Goal: Task Accomplishment & Management: Manage account settings

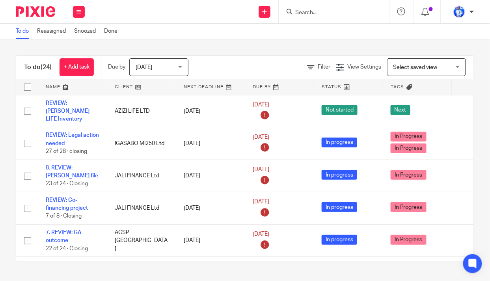
click at [76, 12] on button at bounding box center [79, 12] width 12 height 12
click at [75, 48] on link "Email" at bounding box center [74, 48] width 13 height 6
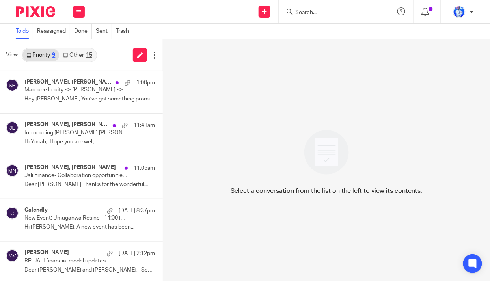
click at [83, 54] on link "Other 15" at bounding box center [77, 55] width 37 height 13
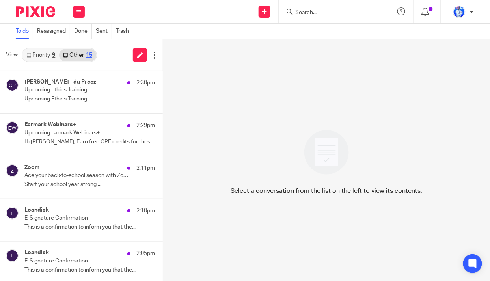
click at [73, 88] on p "Upcoming Ethics Training" at bounding box center [76, 90] width 104 height 7
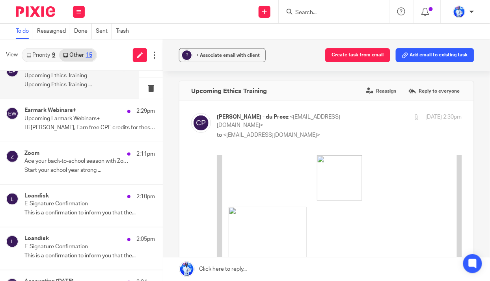
scroll to position [71, 0]
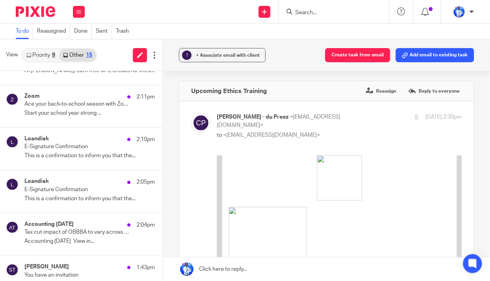
click at [88, 106] on p "Ace your back-to-school season with Zoom Workplace Pro" at bounding box center [76, 104] width 104 height 7
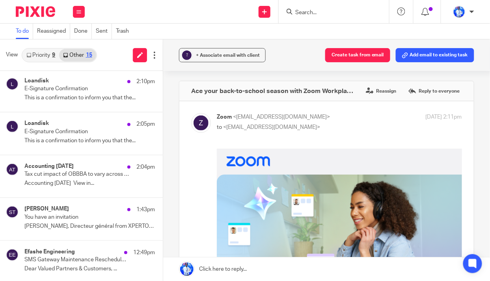
scroll to position [179, 0]
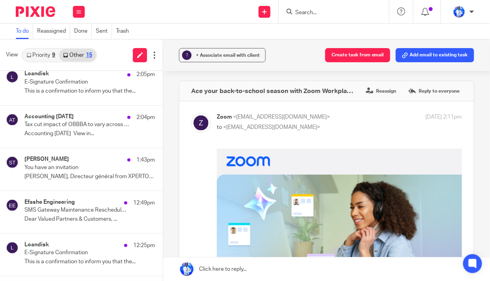
click at [83, 171] on div "Salim TOUAT 1:43pm You have an invitation Salim, Directeur général from XPERTOS…" at bounding box center [89, 169] width 130 height 26
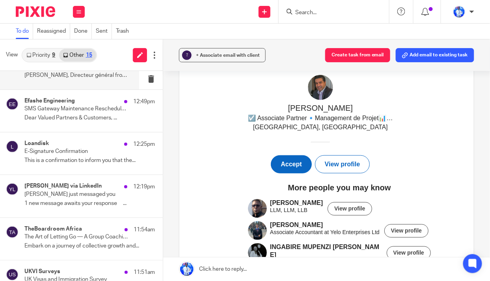
scroll to position [286, 0]
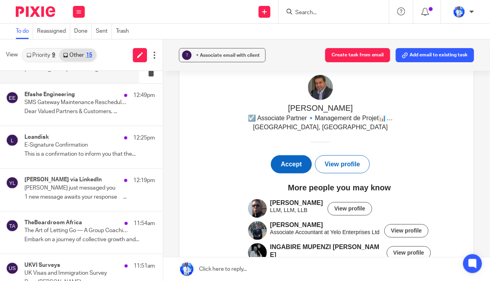
click at [76, 185] on p "Ying-Jeanne just messaged you" at bounding box center [76, 188] width 104 height 7
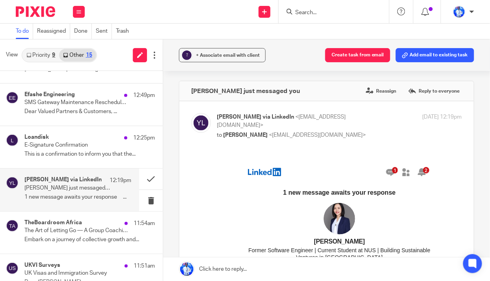
scroll to position [0, 0]
click at [356, 57] on button "Create task from email" at bounding box center [357, 55] width 65 height 14
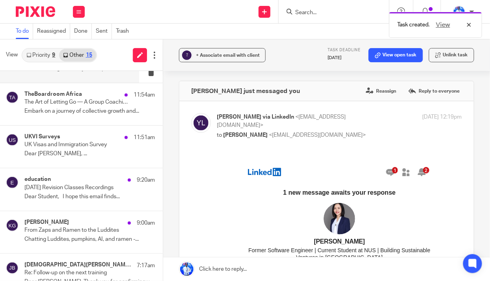
scroll to position [429, 0]
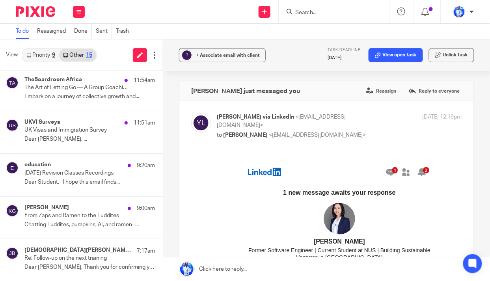
click at [93, 257] on p "Re: Follow-up on the next training" at bounding box center [76, 258] width 104 height 7
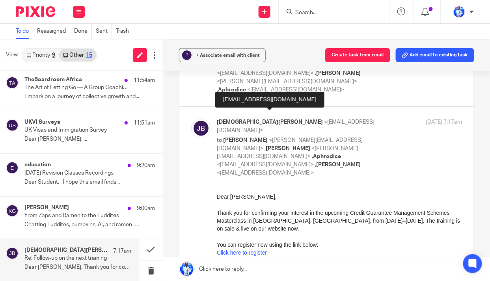
scroll to position [322, 0]
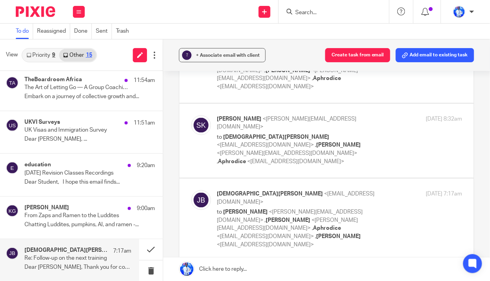
click at [358, 56] on button "Create task from email" at bounding box center [357, 55] width 65 height 14
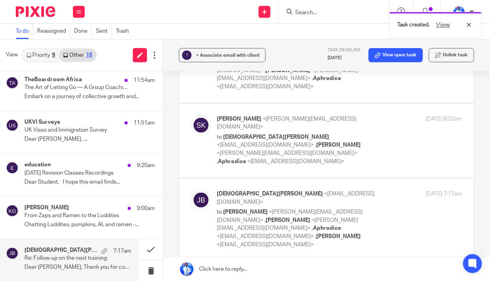
scroll to position [0, 0]
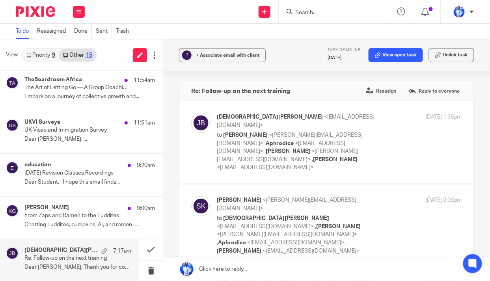
click at [154, 55] on icon at bounding box center [154, 55] width 8 height 8
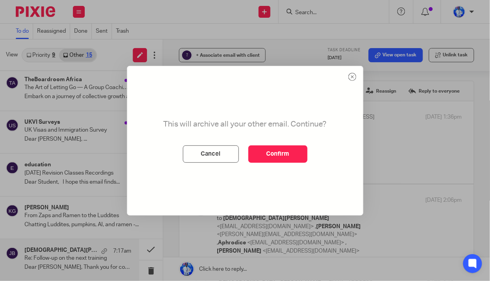
click at [278, 147] on button "Confirm" at bounding box center [277, 153] width 59 height 17
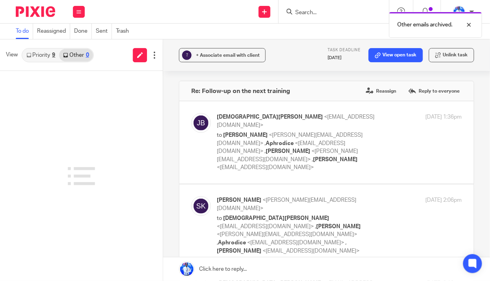
click at [43, 54] on link "Priority 9" at bounding box center [40, 55] width 37 height 13
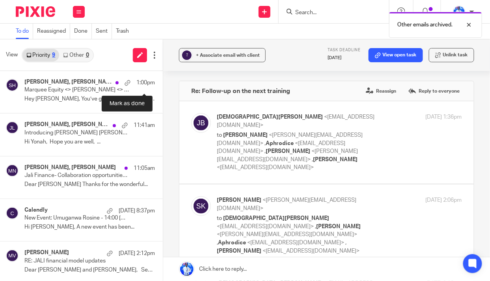
click at [163, 81] on button at bounding box center [166, 81] width 6 height 21
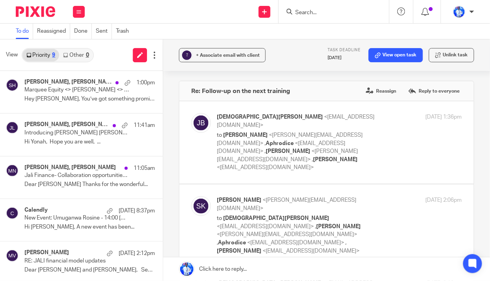
click at [77, 85] on div "Shvetank Hasal, Andrew Omondi Wamira 1:00pm" at bounding box center [89, 83] width 130 height 8
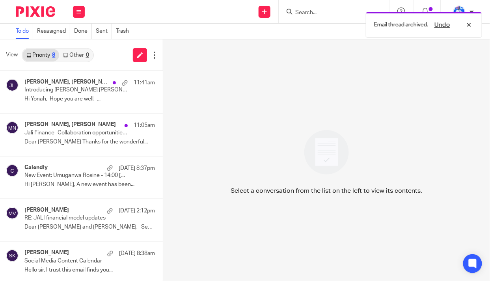
click at [73, 90] on p "Introducing Eduardo Jorge Ramos OConnell to Felix NKUNDIMANA" at bounding box center [76, 90] width 104 height 7
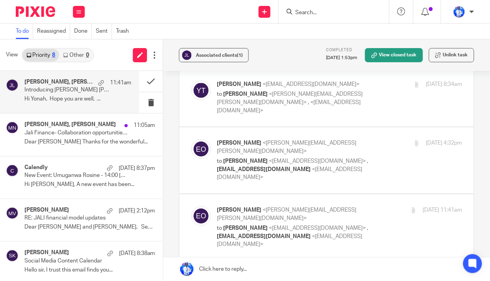
scroll to position [644, 0]
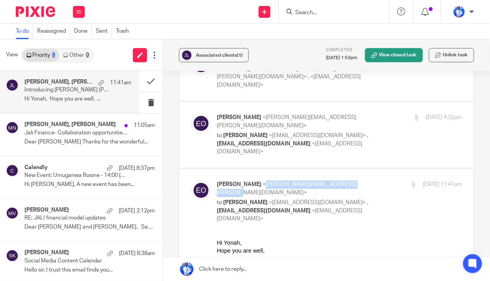
drag, startPoint x: 219, startPoint y: 122, endPoint x: 319, endPoint y: 125, distance: 100.5
click at [319, 182] on span "<eduardo.oconnell@bridgesoutcomes.org>" at bounding box center [286, 189] width 139 height 14
copy span "eduardo.oconnell@bridgesoutcomes.org"
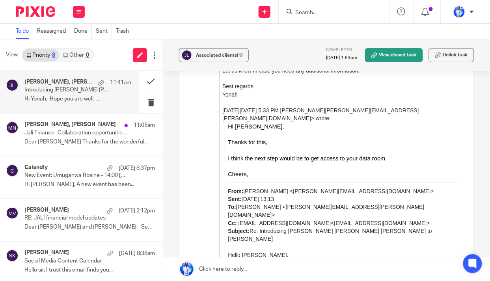
scroll to position [1611, 0]
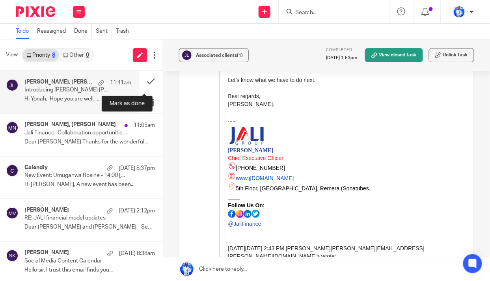
click at [144, 80] on button at bounding box center [151, 81] width 24 height 21
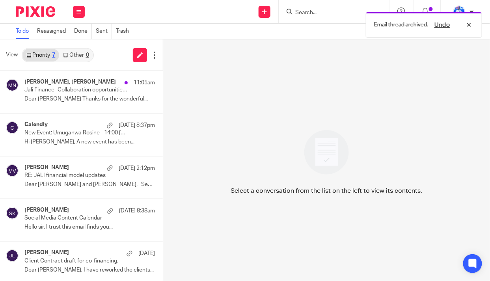
click at [80, 99] on p "Dear Rose Thanks for the wonderful..." at bounding box center [89, 99] width 130 height 7
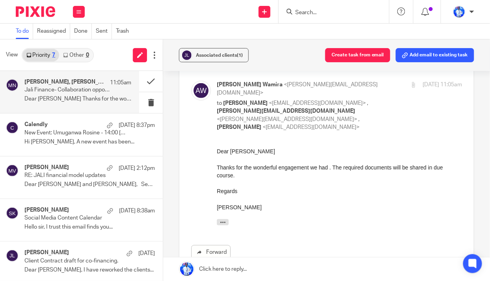
scroll to position [213, 0]
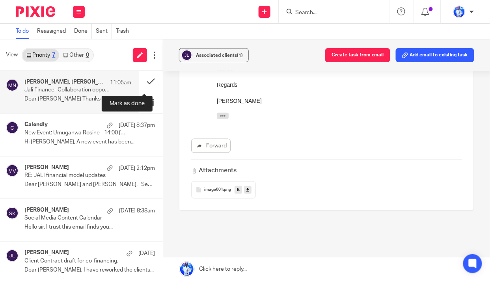
click at [144, 78] on button at bounding box center [151, 81] width 24 height 21
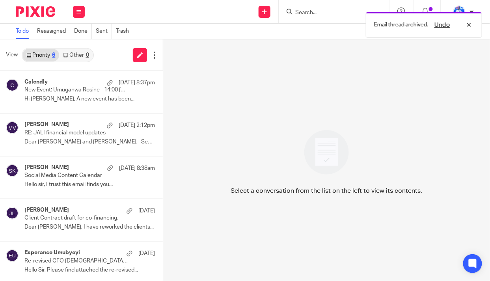
click at [100, 94] on div "Calendly 13 Aug 8:37pm New Event: Umuganwa Rosine - 14:00 Mon, 18 Aug 2025 - Me…" at bounding box center [89, 92] width 130 height 26
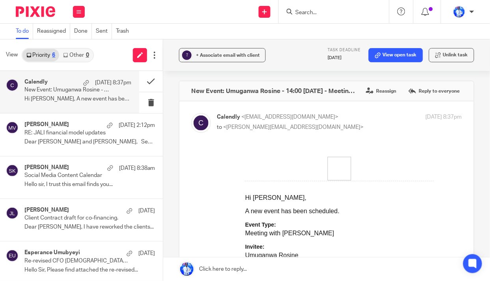
scroll to position [71, 0]
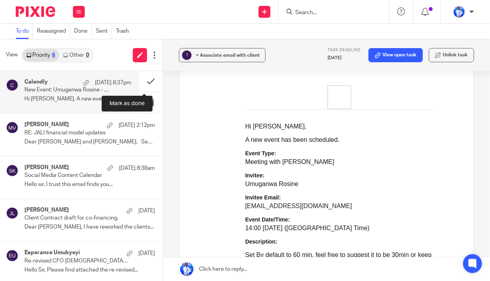
click at [147, 82] on button at bounding box center [151, 81] width 24 height 21
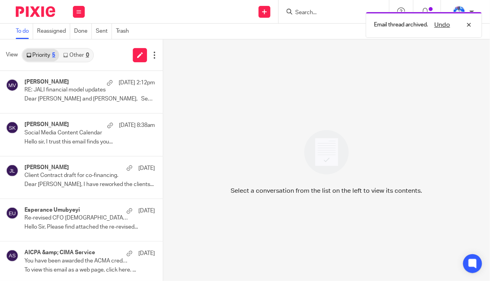
click at [80, 91] on p "RE: JALI financial model updates" at bounding box center [76, 90] width 104 height 7
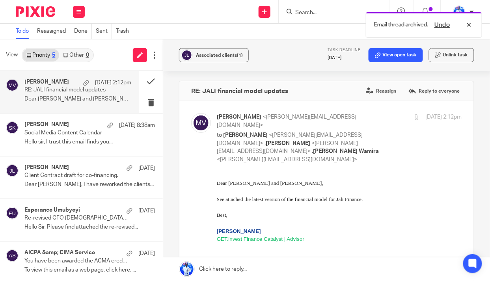
scroll to position [0, 0]
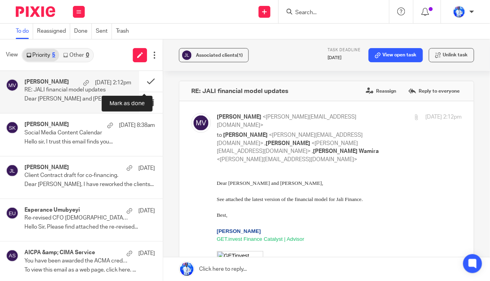
click at [145, 81] on button at bounding box center [151, 81] width 24 height 21
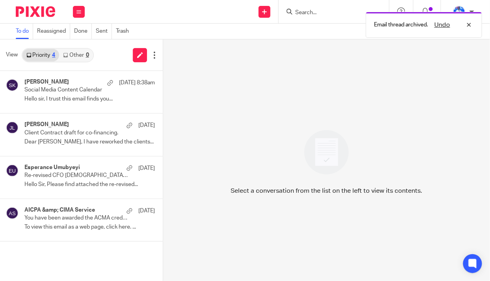
click at [82, 96] on p "Hello sir, I trust this email finds you..." at bounding box center [89, 99] width 130 height 7
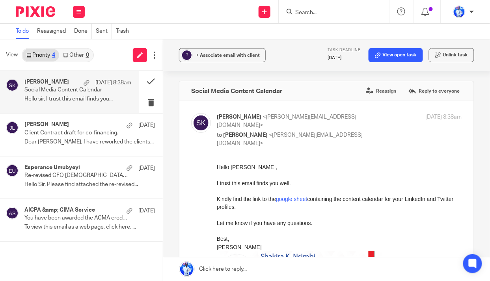
click at [79, 11] on icon at bounding box center [78, 11] width 5 height 5
click at [77, 36] on link "Work" at bounding box center [74, 37] width 13 height 6
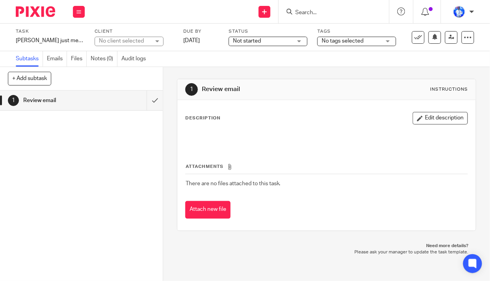
click at [45, 39] on div "Ying-Jeanne just messaged you Save Ying-Jeanne just messaged you" at bounding box center [50, 41] width 69 height 8
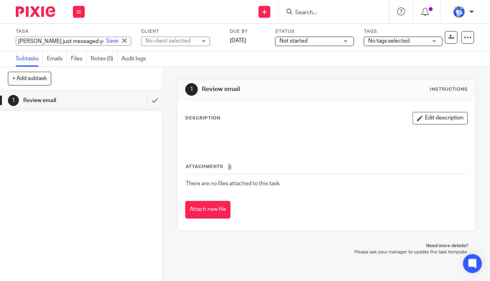
click at [18, 41] on input "[PERSON_NAME] just messaged you" at bounding box center [73, 41] width 115 height 9
type input "PHONE: Ying-Jeanne just messaged you"
click at [106, 42] on link "Save" at bounding box center [112, 41] width 12 height 8
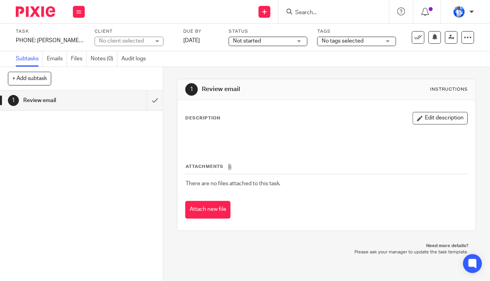
click at [278, 40] on span "Not started" at bounding box center [262, 41] width 59 height 8
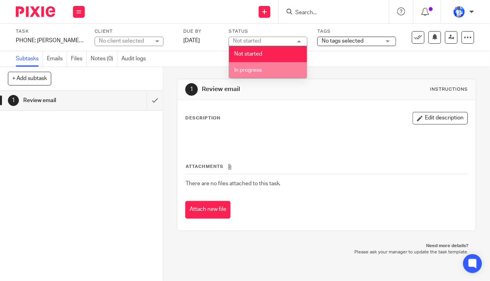
click at [266, 68] on li "In progress" at bounding box center [268, 70] width 78 height 16
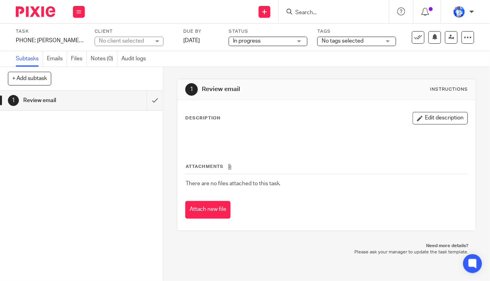
click at [347, 39] on span "No tags selected" at bounding box center [342, 41] width 42 height 6
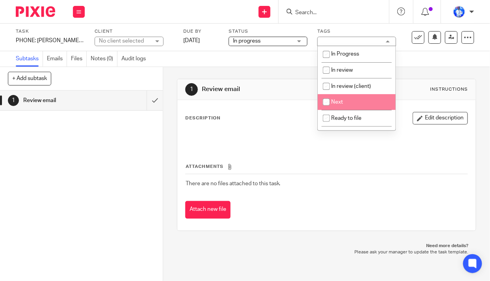
click at [339, 103] on span "Next" at bounding box center [337, 102] width 12 height 6
checkbox input "true"
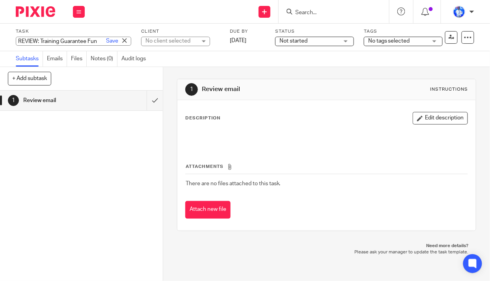
type input "REVIEW: Training Guarantee Fund"
click at [106, 40] on link "Save" at bounding box center [112, 41] width 12 height 8
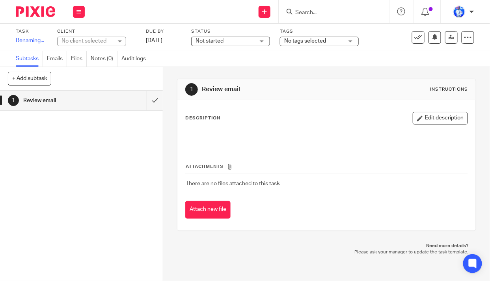
click at [85, 38] on div "No client selected" at bounding box center [86, 41] width 51 height 8
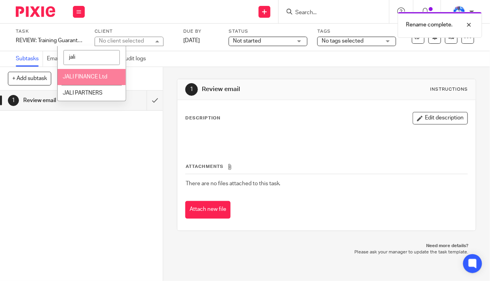
type input "jali"
click at [94, 73] on li "JALI FINANCE Ltd" at bounding box center [92, 77] width 68 height 16
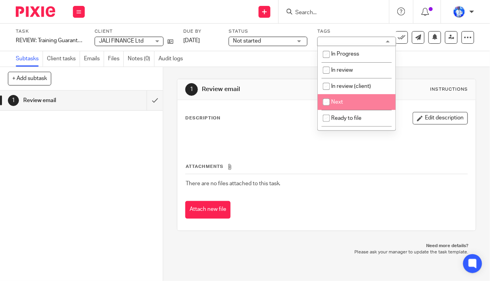
click at [337, 99] on span "Next" at bounding box center [337, 102] width 12 height 6
checkbox input "true"
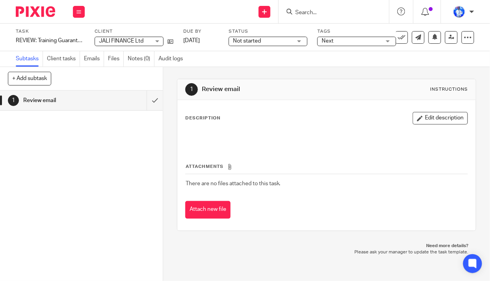
click at [255, 41] on span "Not started" at bounding box center [247, 41] width 28 height 6
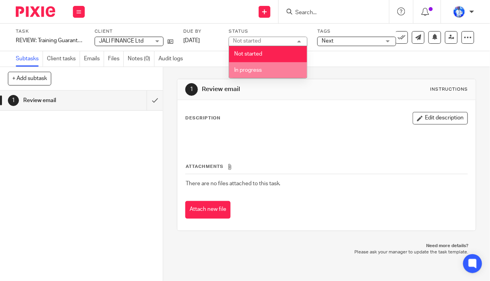
click at [251, 68] on span "In progress" at bounding box center [248, 70] width 28 height 6
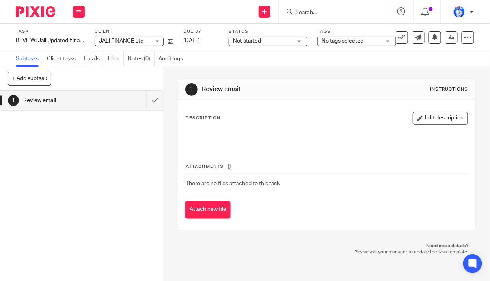
click at [465, 37] on icon at bounding box center [468, 37] width 8 height 8
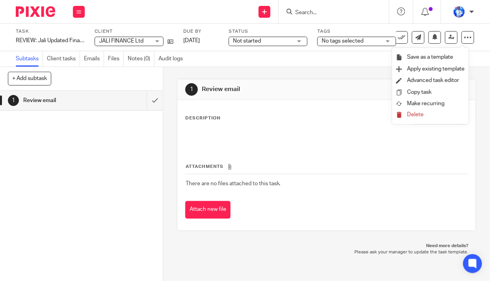
click at [415, 115] on span "Delete" at bounding box center [415, 115] width 17 height 6
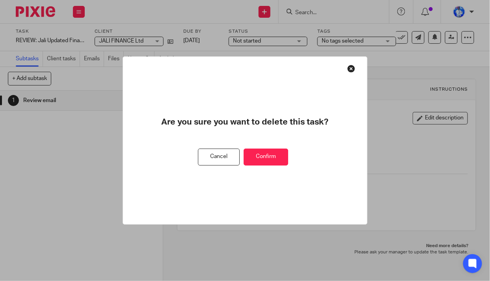
click at [276, 156] on button "Confirm" at bounding box center [265, 156] width 45 height 17
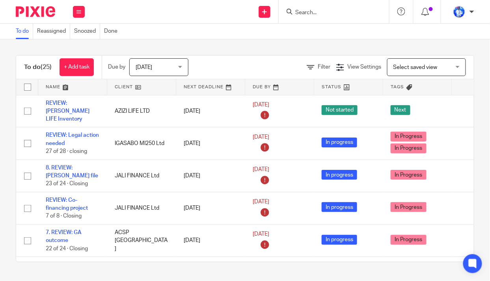
click at [60, 85] on link at bounding box center [72, 87] width 69 height 16
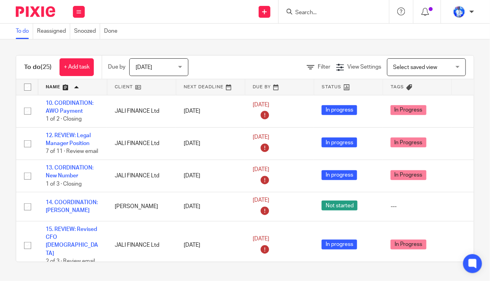
click at [81, 65] on link "+ Add task" at bounding box center [76, 67] width 34 height 18
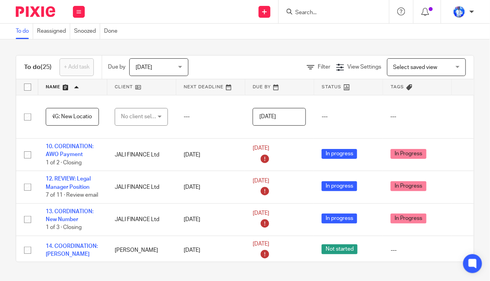
scroll to position [0, 29]
type input "10. MEETING: New Location"
click at [146, 113] on div "No client selected" at bounding box center [139, 116] width 37 height 17
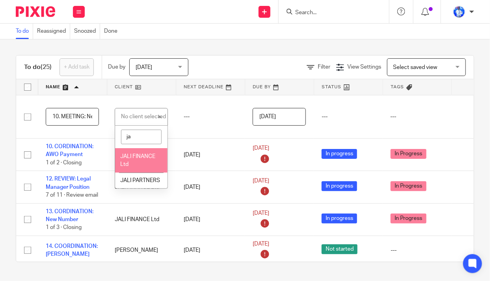
type input "j"
type input "igasa"
click at [139, 161] on li "IGASABO MI250 Ltd" at bounding box center [141, 160] width 52 height 24
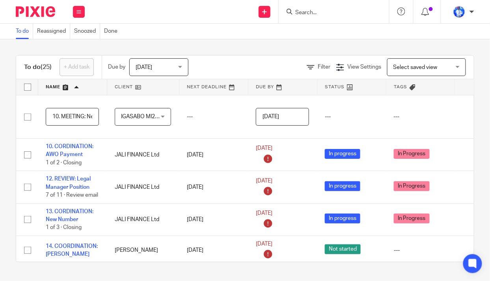
scroll to position [0, 66]
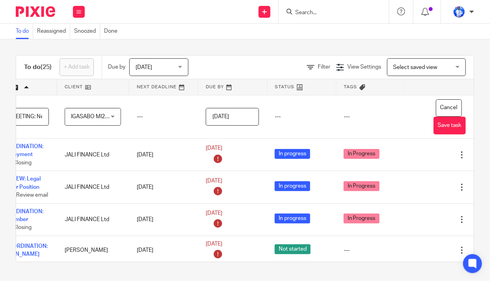
click at [433, 126] on button "Save task" at bounding box center [449, 126] width 32 height 18
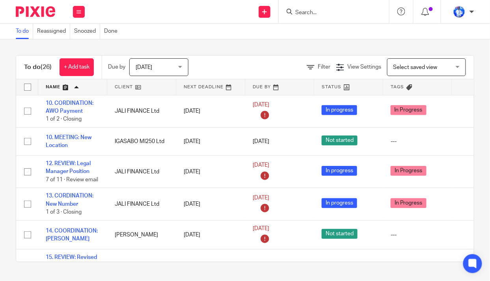
drag, startPoint x: 61, startPoint y: 171, endPoint x: 0, endPoint y: 167, distance: 61.2
click at [0, 167] on div "To do (26) + Add task Due by [DATE] [DATE] [DATE] [DATE] This week Next week Th…" at bounding box center [245, 158] width 490 height 238
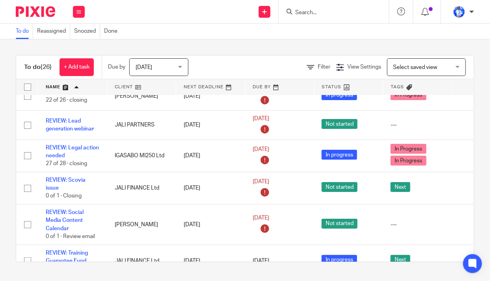
scroll to position [701, 0]
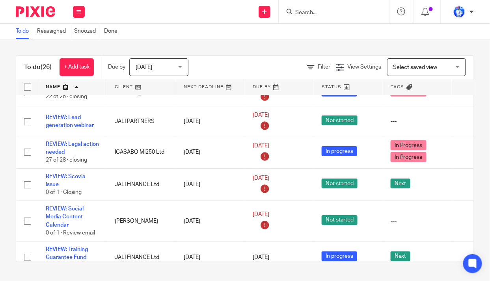
drag, startPoint x: 62, startPoint y: 200, endPoint x: 0, endPoint y: 177, distance: 66.4
click at [0, 177] on div "To do (26) + Add task Due by Today Today Today Tomorrow This week Next week Thi…" at bounding box center [245, 158] width 490 height 238
click at [78, 69] on link "+ Add task" at bounding box center [76, 67] width 34 height 18
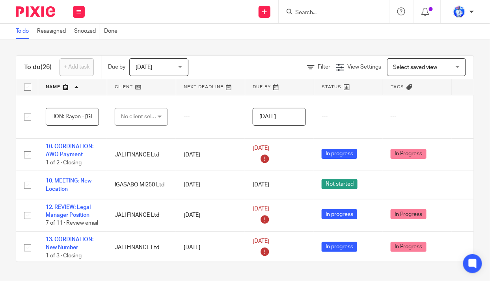
scroll to position [0, 37]
type input "3. COORDINATION: Rayon - Jali"
click at [143, 117] on div "No client selected" at bounding box center [139, 116] width 37 height 17
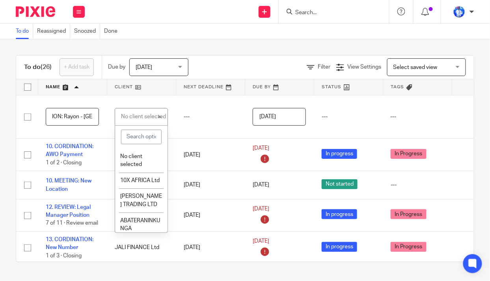
scroll to position [0, 0]
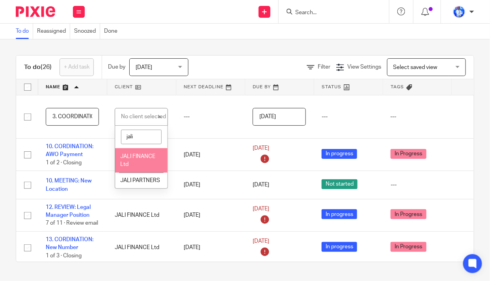
type input "jali"
click at [141, 156] on span "JALI FINANCE Ltd" at bounding box center [137, 161] width 35 height 14
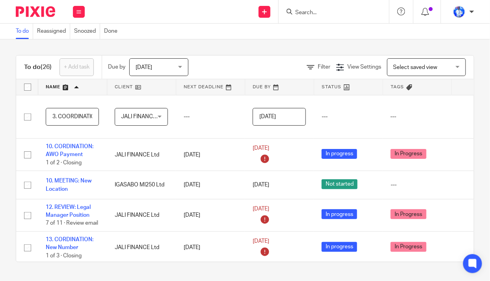
scroll to position [0, 63]
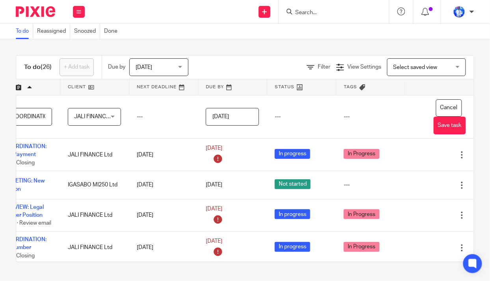
click at [442, 128] on button "Save task" at bounding box center [449, 126] width 32 height 18
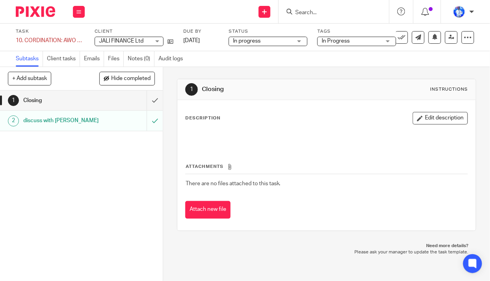
click at [21, 40] on div "10. CORDINATION: AWO Payment Save 10. CORDINATION: AWO Payment" at bounding box center [50, 41] width 69 height 8
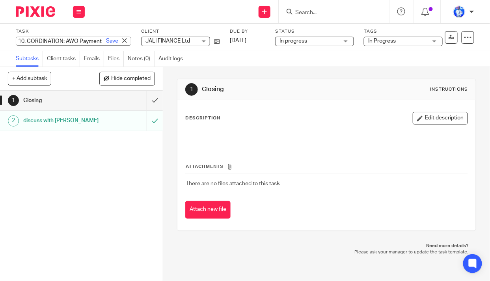
click at [23, 41] on input "10. CORDINATION: AWO Payment" at bounding box center [73, 41] width 115 height 9
type input "5. CORDINATION: AWO Payment"
click at [106, 41] on link "Save" at bounding box center [112, 41] width 12 height 8
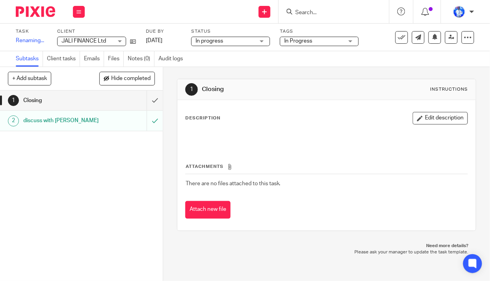
click at [19, 81] on button "+ Add subtask" at bounding box center [29, 78] width 43 height 13
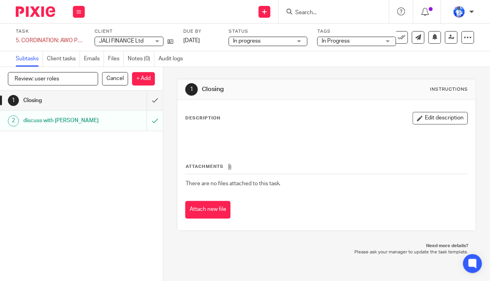
type input "Review: user roles"
click at [147, 81] on p "+ Add" at bounding box center [143, 78] width 23 height 13
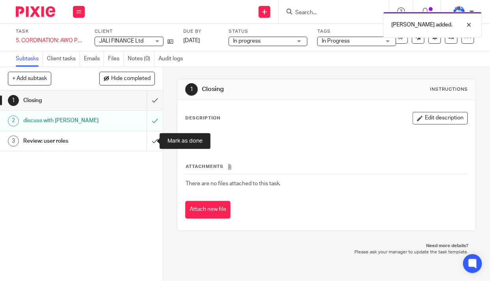
click at [146, 140] on input "submit" at bounding box center [81, 141] width 163 height 20
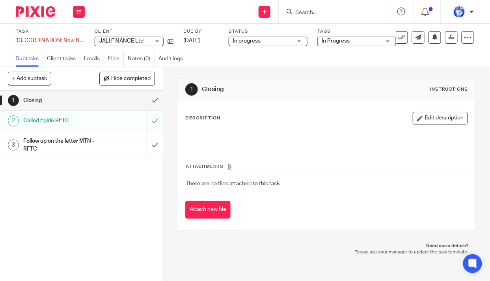
click at [22, 41] on div "13. CORDINATION: New Number Save 13. CORDINATION: New Number" at bounding box center [50, 41] width 69 height 8
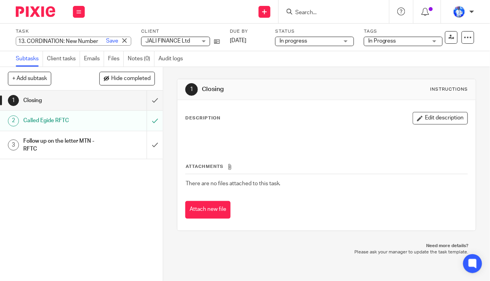
click at [23, 41] on input "13. CORDINATION: New Number" at bounding box center [73, 41] width 115 height 9
type input "6. CORDINATION: New Number"
click at [106, 41] on link "Save" at bounding box center [112, 41] width 12 height 8
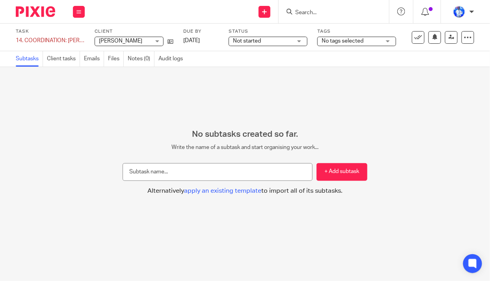
click at [20, 41] on div "14. COORDINATION: Didier Recommendation Save 14. COORDINATION: Didier Recommend…" at bounding box center [50, 41] width 69 height 8
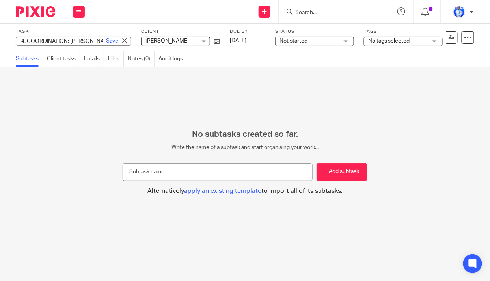
click at [21, 41] on input "14. COORDINATION: Didier Recommendation" at bounding box center [73, 41] width 115 height 9
type input "4. COORDINATION: Didier Recommendation"
click at [106, 39] on link "Save" at bounding box center [112, 41] width 12 height 8
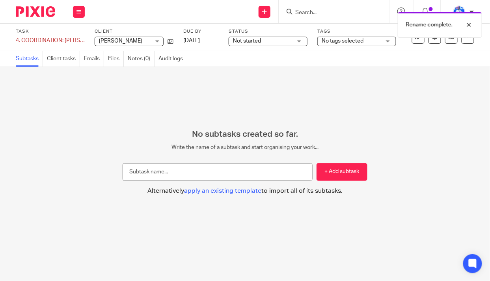
click at [243, 41] on span "Not started" at bounding box center [247, 41] width 28 height 6
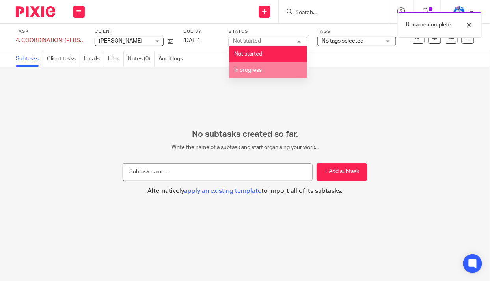
click at [253, 69] on span "In progress" at bounding box center [248, 70] width 28 height 6
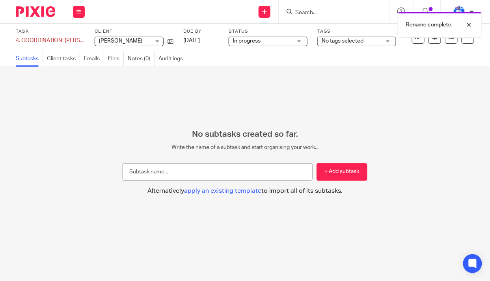
click at [360, 39] on span "No tags selected" at bounding box center [342, 41] width 42 height 6
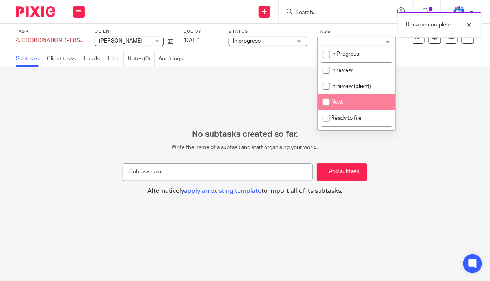
click at [347, 102] on li "Next" at bounding box center [356, 102] width 78 height 16
checkbox input "true"
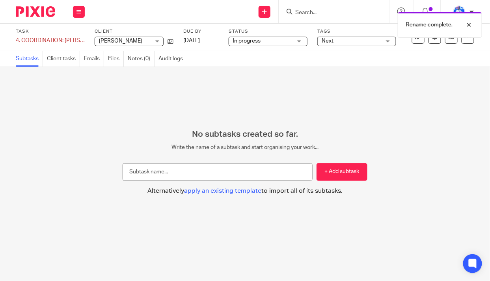
click at [231, 80] on div "No subtasks created so far. Write the name of a subtask and start organising yo…" at bounding box center [245, 174] width 490 height 214
click at [415, 40] on icon at bounding box center [418, 37] width 8 height 8
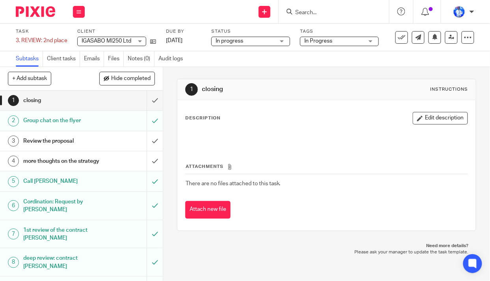
click at [19, 40] on div "3. REVIEW: 2nd place Save 3. REVIEW: 2nd place" at bounding box center [42, 41] width 52 height 8
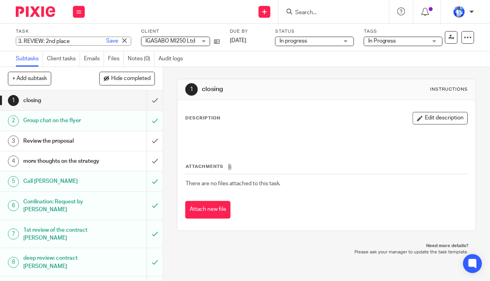
click at [20, 41] on input "3. REVIEW: 2nd place" at bounding box center [73, 41] width 115 height 9
type input "12. REVIEW: 2nd place"
click at [106, 41] on link "Save" at bounding box center [112, 41] width 12 height 8
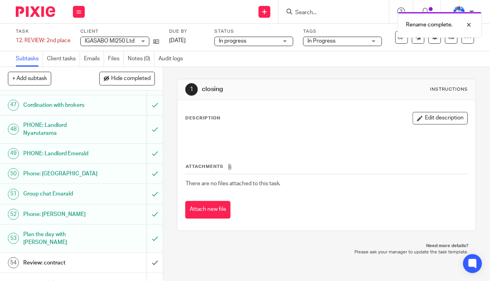
scroll to position [1146, 0]
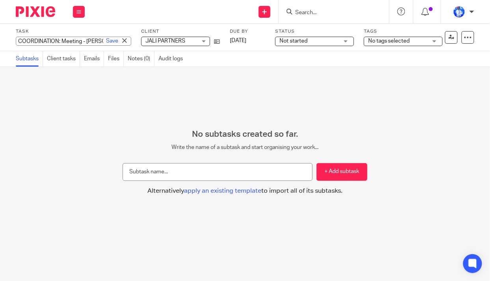
click at [16, 39] on div "COORDINATION: Meeting - [PERSON_NAME] COORDINATION: Meeting - [PERSON_NAME]" at bounding box center [73, 41] width 115 height 9
click at [17, 39] on input "COORDINATION: Meeting - [PERSON_NAME]" at bounding box center [73, 41] width 115 height 9
type input "10. COORDINATION: Meeting - Ashraf"
click at [106, 41] on link "Save" at bounding box center [112, 41] width 12 height 8
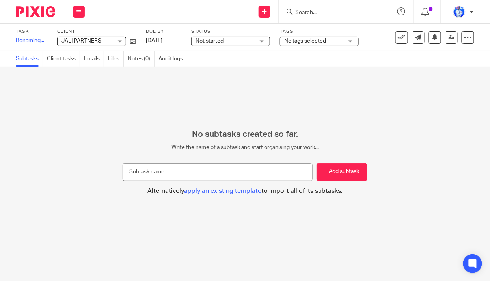
click at [252, 42] on span "Not started" at bounding box center [224, 41] width 59 height 8
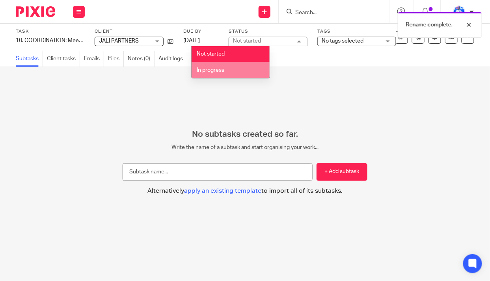
click at [244, 72] on li "In progress" at bounding box center [230, 70] width 78 height 16
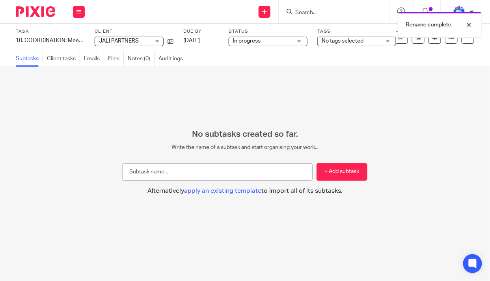
click at [348, 37] on div "Rename complete." at bounding box center [363, 23] width 237 height 30
click at [349, 40] on span "No tags selected" at bounding box center [342, 41] width 42 height 6
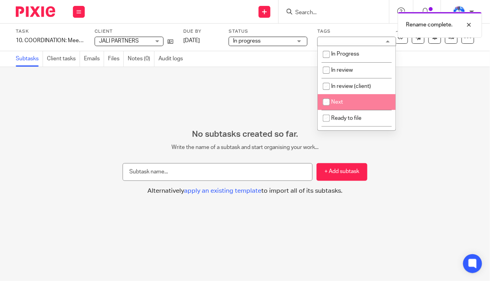
click at [337, 102] on span "Next" at bounding box center [337, 102] width 12 height 6
checkbox input "true"
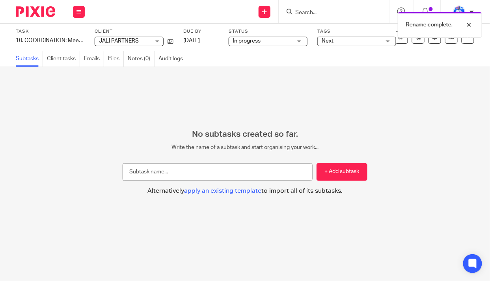
click at [253, 93] on div "No subtasks created so far. Write the name of a subtask and start organising yo…" at bounding box center [245, 174] width 490 height 214
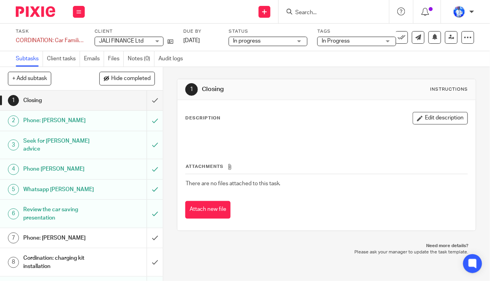
click at [16, 39] on div "CORDINATION: Car Familiality Save CORDINATION: Car Familiality" at bounding box center [50, 41] width 69 height 8
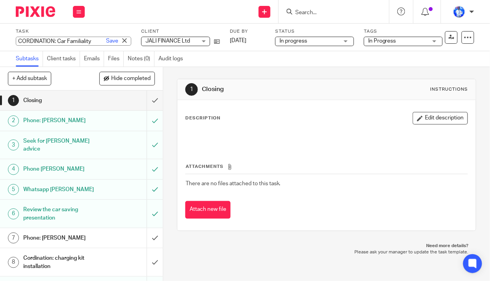
click at [17, 40] on input "CORDINATION: Car Familiality" at bounding box center [73, 41] width 115 height 9
click at [20, 41] on input "CORDINATION: Car Familiality" at bounding box center [73, 41] width 115 height 9
type input "14. CORDINATION: Car Familiality"
click at [106, 40] on link "Save" at bounding box center [112, 41] width 12 height 8
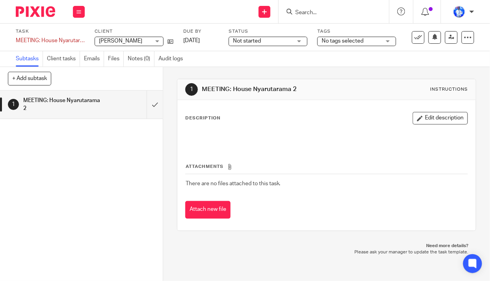
click at [16, 40] on div "MEETING: House Nyarutarama 2 Save MEETING: House [GEOGRAPHIC_DATA] 2" at bounding box center [50, 41] width 69 height 8
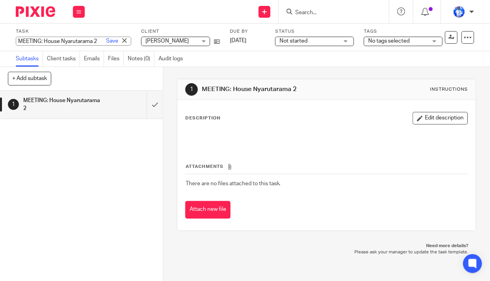
click at [16, 41] on input "MEETING: House Nyarutarama 2" at bounding box center [73, 41] width 115 height 9
type input "11. MEETING: House Nyarutarama 2"
click at [106, 42] on link "Save" at bounding box center [112, 41] width 12 height 8
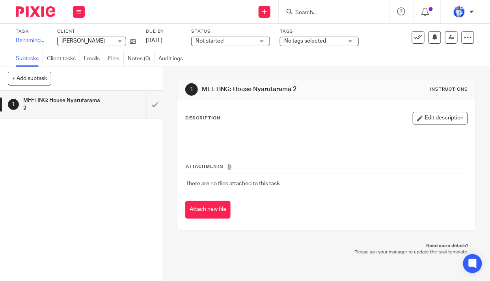
click at [232, 42] on div "Not started Not started" at bounding box center [230, 41] width 79 height 9
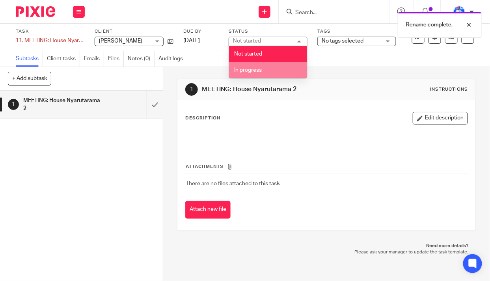
click at [256, 76] on li "In progress" at bounding box center [268, 70] width 78 height 16
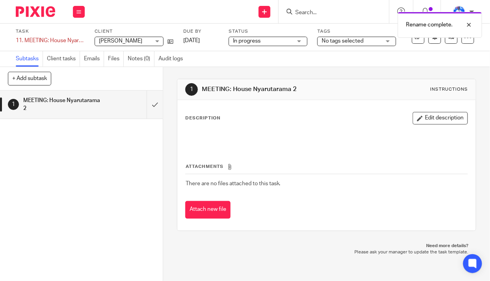
click at [338, 41] on span "No tags selected" at bounding box center [342, 41] width 42 height 6
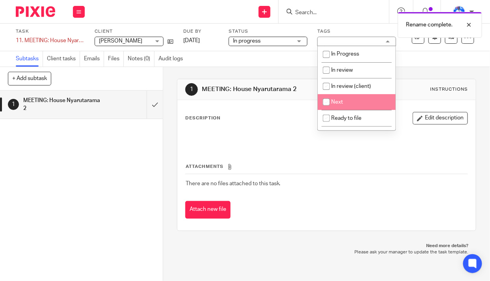
click at [338, 98] on li "Next" at bounding box center [356, 102] width 78 height 16
checkbox input "true"
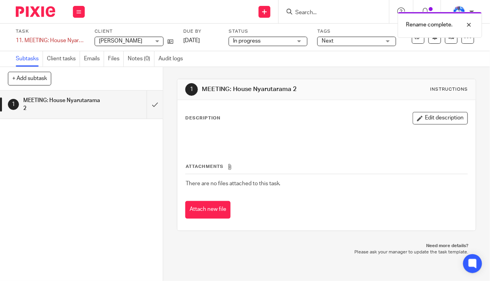
click at [273, 67] on div "1 MEETING: House Nyarutarama 2 Instructions Description Edit description Attach…" at bounding box center [326, 155] width 299 height 176
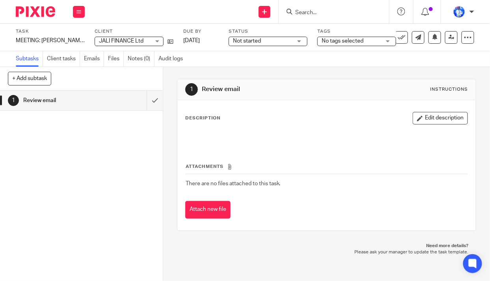
click at [17, 39] on div "MEETING: [PERSON_NAME] || Acumen Save MEETING: [PERSON_NAME] || Acumen" at bounding box center [50, 41] width 69 height 8
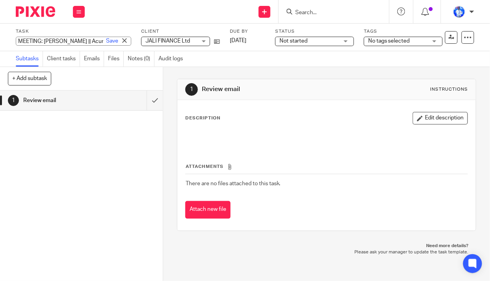
click at [17, 43] on input "MEETING: [PERSON_NAME] || Acumen" at bounding box center [73, 41] width 115 height 9
type input "2. MEETING: [PERSON_NAME] || Acumen"
click at [106, 39] on link "Save" at bounding box center [112, 41] width 12 height 8
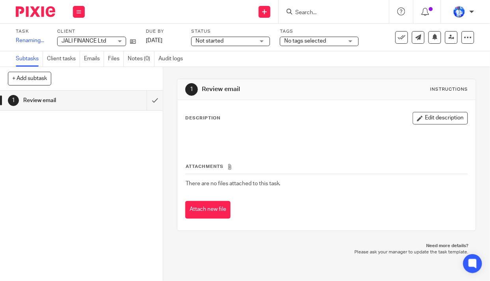
click at [224, 40] on span "Not started" at bounding box center [224, 41] width 59 height 8
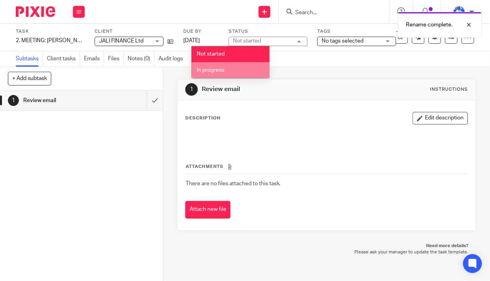
click at [231, 70] on li "In progress" at bounding box center [230, 70] width 78 height 16
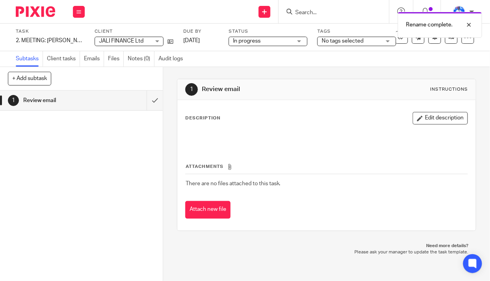
click at [358, 42] on span "No tags selected" at bounding box center [342, 41] width 42 height 6
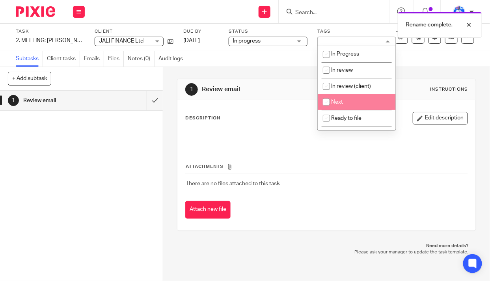
click at [349, 98] on li "Next" at bounding box center [356, 102] width 78 height 16
checkbox input "true"
click at [250, 60] on div "Subtasks Client tasks Emails Files Notes (0) Audit logs" at bounding box center [245, 59] width 490 height 16
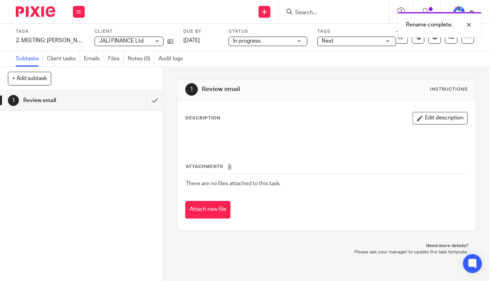
click at [401, 37] on div "Rename complete." at bounding box center [439, 25] width 84 height 26
click at [398, 36] on icon at bounding box center [401, 37] width 8 height 8
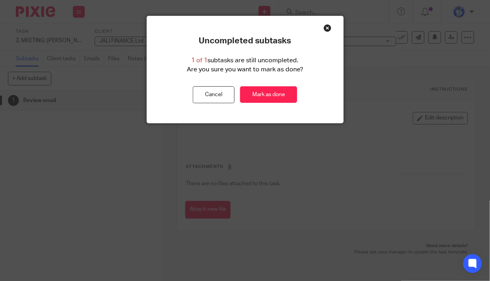
click at [272, 94] on link "Mark as done" at bounding box center [268, 94] width 57 height 17
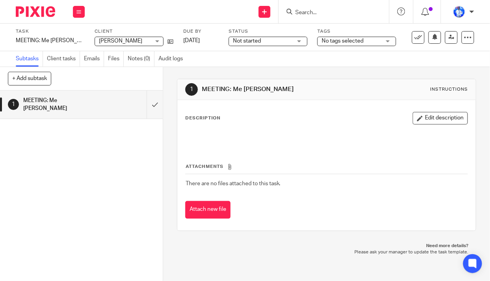
click at [17, 41] on div "MEETING: Me [PERSON_NAME] Save MEETING: Me [PERSON_NAME]" at bounding box center [50, 41] width 69 height 8
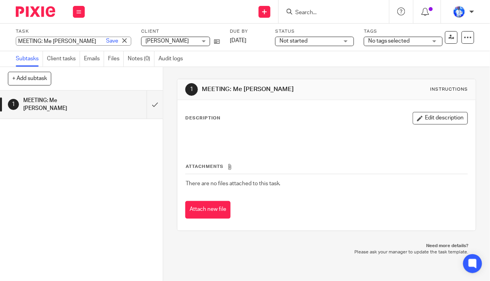
click at [17, 41] on input "MEETING: Me [PERSON_NAME]" at bounding box center [73, 41] width 115 height 9
type input "1. MEETING: Me [PERSON_NAME]"
click at [106, 40] on link "Save" at bounding box center [112, 41] width 12 height 8
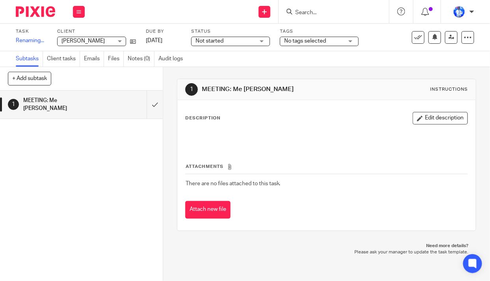
click at [224, 39] on span "Not started" at bounding box center [224, 41] width 59 height 8
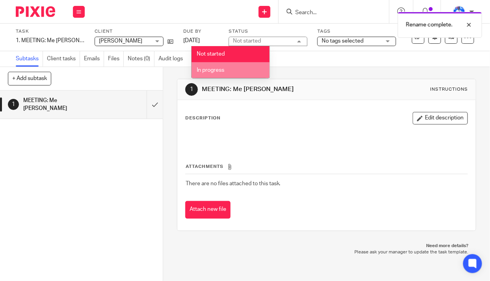
click at [233, 69] on li "In progress" at bounding box center [230, 70] width 78 height 16
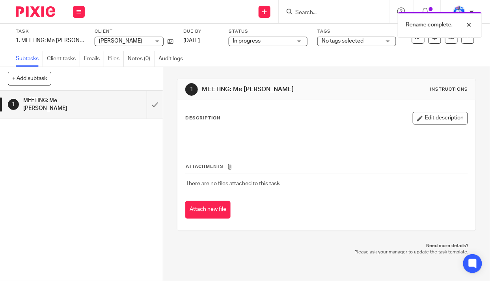
click at [363, 41] on span "No tags selected" at bounding box center [350, 41] width 59 height 8
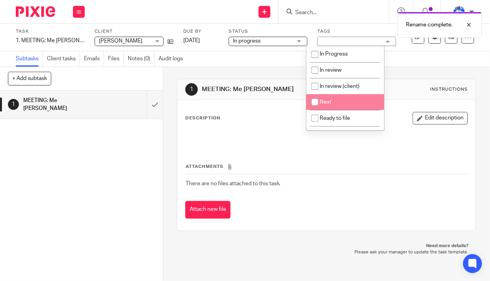
click at [341, 102] on li "Next" at bounding box center [345, 102] width 78 height 16
checkbox input "true"
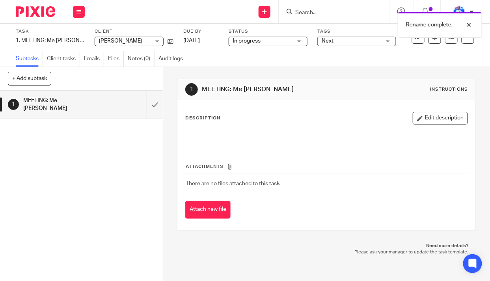
click at [240, 50] on div "Task 1. MEETING: Me [PERSON_NAME] Save 1. MEETING: Me [PERSON_NAME] 0 /1 Client…" at bounding box center [245, 38] width 490 height 28
click at [414, 39] on icon at bounding box center [418, 37] width 8 height 8
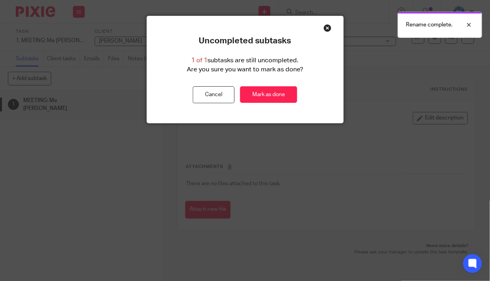
click at [263, 95] on link "Mark as done" at bounding box center [268, 94] width 57 height 17
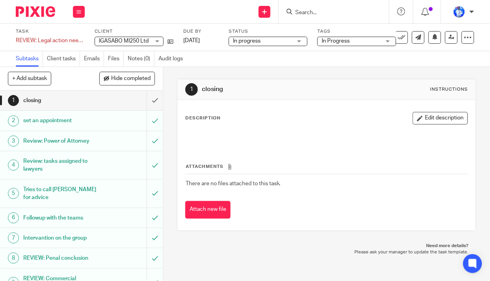
click at [16, 41] on div "REVIEW: Legal action needed Save REVIEW: Legal action needed" at bounding box center [50, 41] width 69 height 8
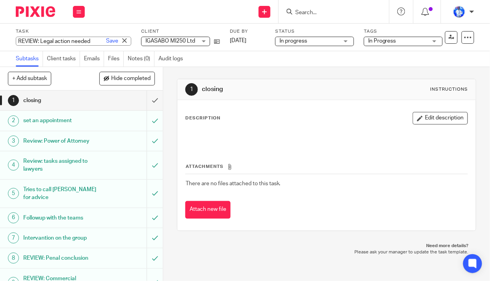
click at [16, 41] on input "REVIEW: Legal action needed" at bounding box center [73, 41] width 115 height 9
type input "7. REVIEW: Legal action needed"
click at [106, 44] on link "Save" at bounding box center [112, 41] width 12 height 8
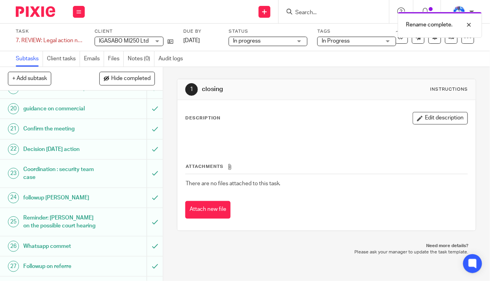
scroll to position [495, 0]
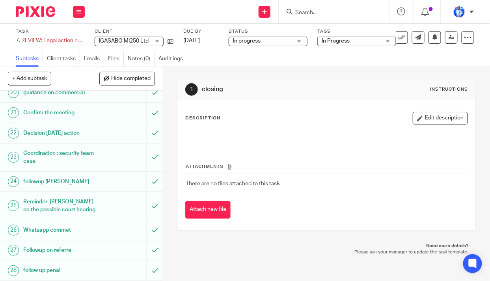
click at [30, 77] on button "+ Add subtask" at bounding box center [29, 78] width 43 height 13
type input "Review: Referre"
click at [139, 75] on p "+ Add" at bounding box center [143, 78] width 23 height 13
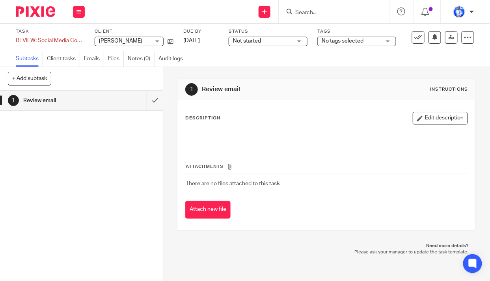
click at [16, 38] on div "REVIEW: Social Media Content Calendar Save REVIEW: Social Media Content Calendar" at bounding box center [50, 41] width 69 height 8
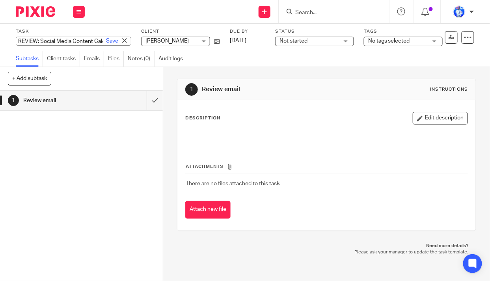
click at [18, 43] on input "REVIEW: Social Media Content Calendar" at bounding box center [73, 41] width 115 height 9
type input "8. REVIEW: Social Media Content Calendar"
click at [106, 41] on link "Save" at bounding box center [112, 41] width 12 height 8
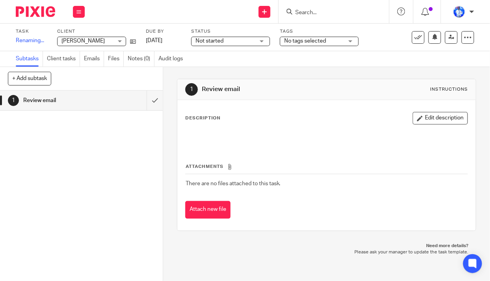
click at [231, 41] on div "Not started Not started" at bounding box center [230, 41] width 79 height 9
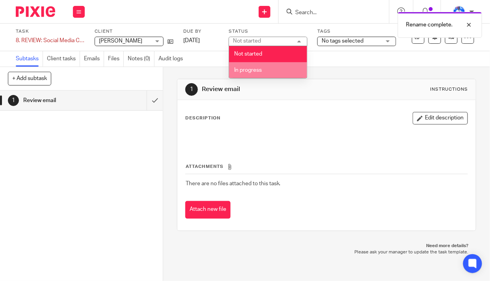
click at [256, 72] on span "In progress" at bounding box center [248, 70] width 28 height 6
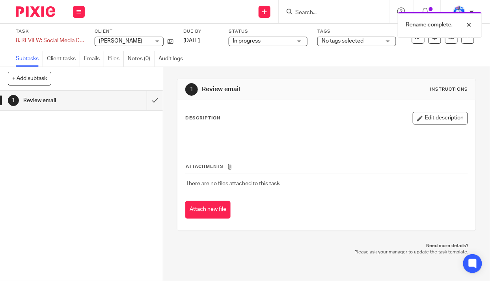
click at [351, 42] on span "No tags selected" at bounding box center [342, 41] width 42 height 6
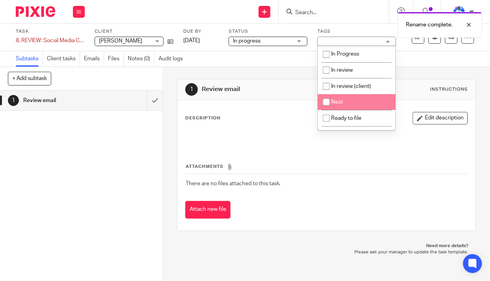
click at [340, 102] on span "Next" at bounding box center [337, 102] width 12 height 6
checkbox input "true"
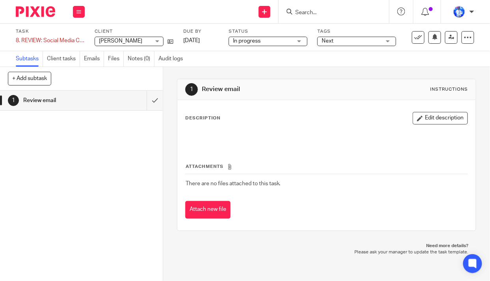
click at [268, 63] on div "Subtasks Client tasks Emails Files Notes (0) Audit logs" at bounding box center [245, 59] width 490 height 16
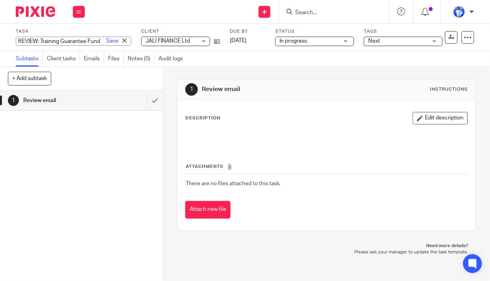
click at [16, 40] on div "REVIEW: Training Guarantee Fund Save REVIEW: Training Guarantee Fund" at bounding box center [73, 41] width 115 height 9
click at [133, 20] on div "Send new email Create task Add client Get Support Contact via email Check our d…" at bounding box center [291, 11] width 397 height 23
click at [15, 40] on div "Task REVIEW: Training Guarantee Fund Save REVIEW: Training Guarantee Fund 0 /1 …" at bounding box center [245, 38] width 490 height 28
click at [17, 41] on input "REVIEW: Training Guarantee Fund" at bounding box center [73, 41] width 115 height 9
type input "9. REVIEW: Training Guarantee Fund"
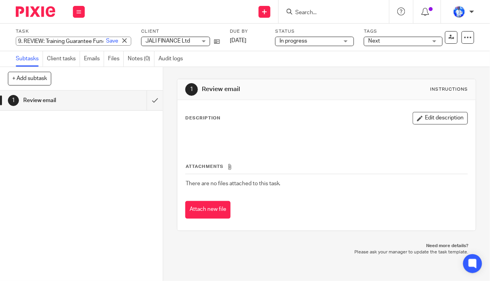
click at [106, 41] on link "Save" at bounding box center [112, 41] width 12 height 8
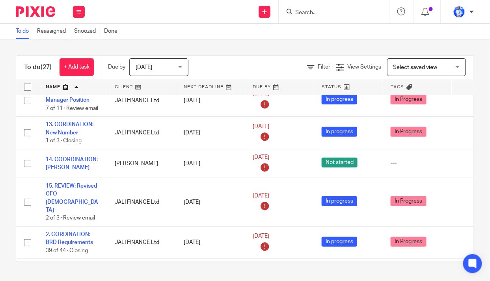
scroll to position [143, 0]
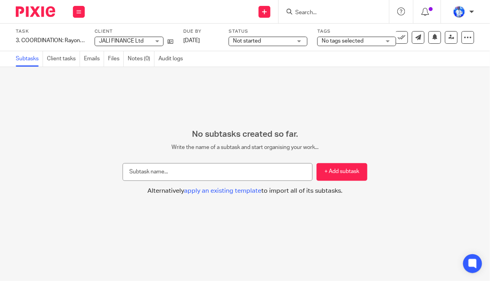
click at [273, 39] on span "Not started" at bounding box center [262, 41] width 59 height 8
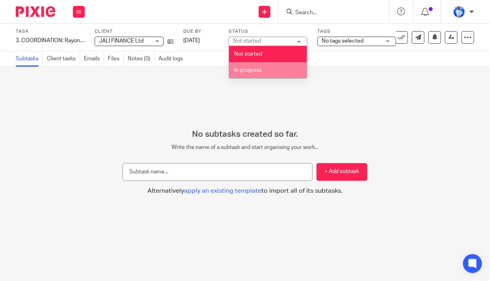
click at [265, 70] on li "In progress" at bounding box center [268, 70] width 78 height 16
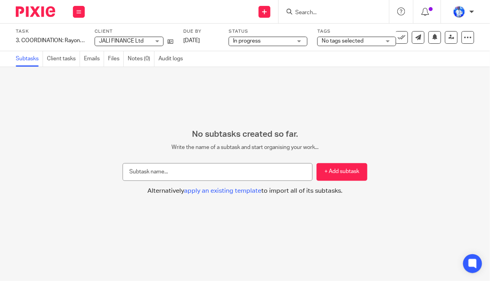
click at [347, 41] on span "No tags selected" at bounding box center [342, 41] width 42 height 6
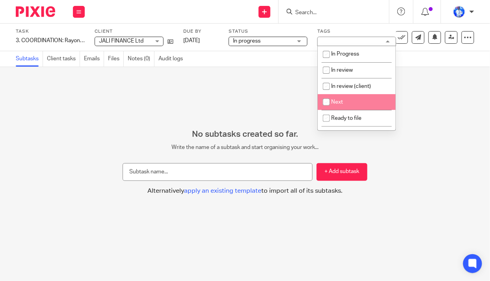
click at [351, 105] on li "Next" at bounding box center [356, 102] width 78 height 16
checkbox input "true"
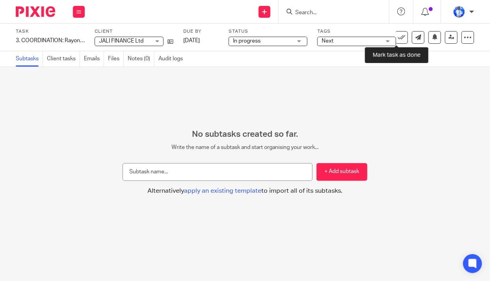
click at [399, 37] on icon at bounding box center [401, 37] width 8 height 8
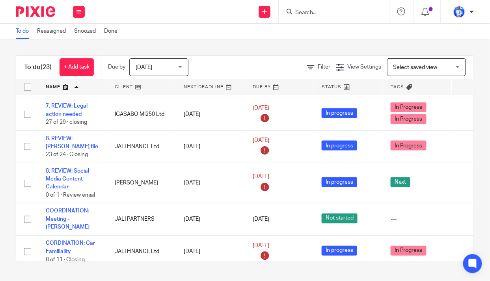
scroll to position [286, 0]
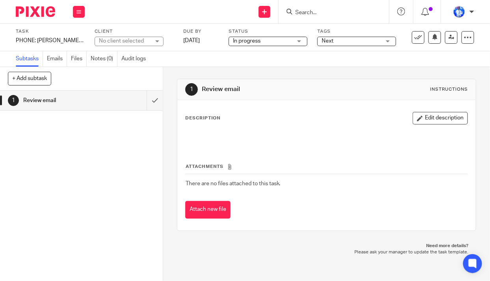
click at [16, 40] on div "PHONE: Ying-Jeanne just messaged you Save PHONE: Ying-Jeanne just messaged you" at bounding box center [50, 41] width 69 height 8
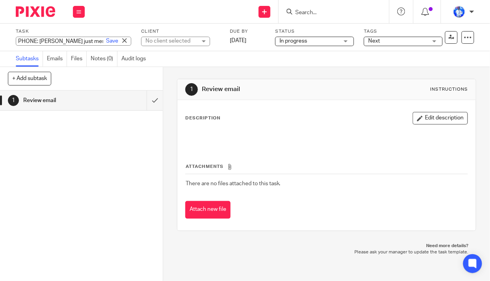
click at [16, 40] on input "PHONE: Ying-Jeanne just messaged you" at bounding box center [73, 41] width 115 height 9
type input "13. PHONE: Ying-Jeanne just messaged you"
click at [106, 40] on link "Save" at bounding box center [112, 41] width 12 height 8
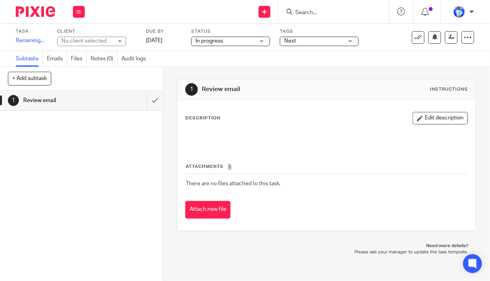
click at [106, 37] on div "No client selected" at bounding box center [86, 41] width 51 height 8
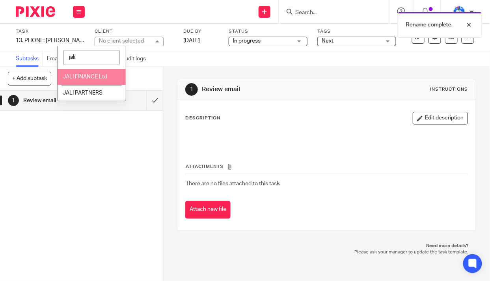
type input "jali"
click at [93, 76] on span "JALI FINANCE Ltd" at bounding box center [85, 77] width 45 height 6
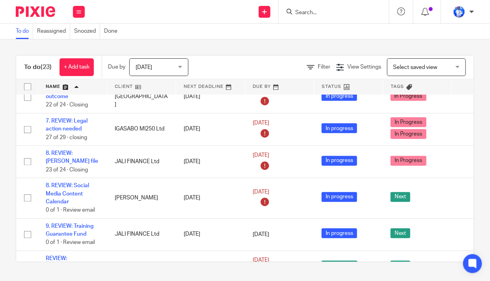
scroll to position [429, 0]
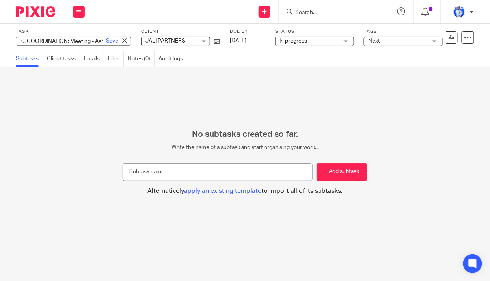
click at [22, 41] on div "10. COORDINATION: Meeting - Ashraf Save 10. COORDINATION: Meeting - Ashraf" at bounding box center [73, 41] width 115 height 9
click at [27, 41] on input "10. COORDINATION: Meeting - Ashraf" at bounding box center [73, 41] width 115 height 9
type input "14. COORDINATION: Meeting - Ashraf"
click at [106, 42] on link "Save" at bounding box center [112, 41] width 12 height 8
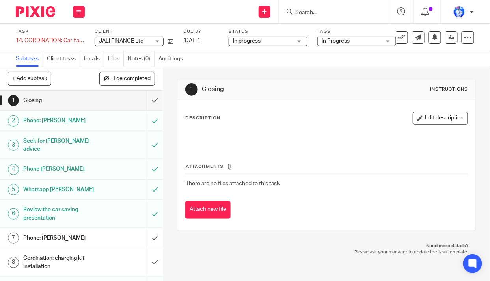
click at [25, 40] on div "14. CORDINATION: Car Familiality Save 14. CORDINATION: Car Familiality" at bounding box center [50, 41] width 69 height 8
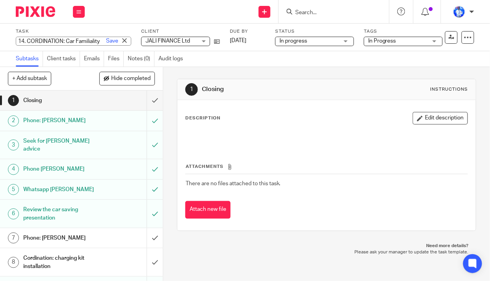
click at [28, 40] on input "14. CORDINATION: Car Familiality" at bounding box center [73, 41] width 115 height 9
type input "CORDINATION: Car Familiality"
click at [106, 41] on link "Save" at bounding box center [112, 41] width 12 height 8
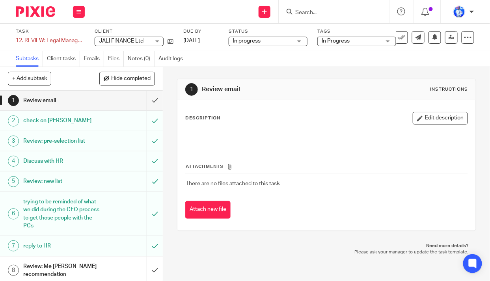
click at [23, 37] on div "12. REVIEW: Legal Manager Position Save 12. REVIEW: Legal Manager Position" at bounding box center [50, 41] width 69 height 8
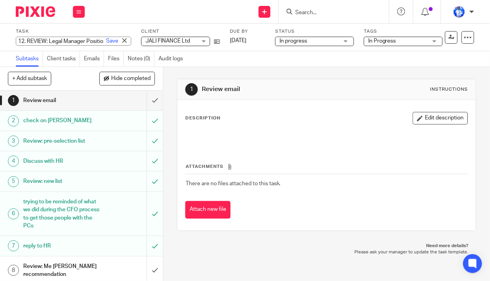
click at [27, 41] on input "12. REVIEW: Legal Manager Position" at bounding box center [73, 41] width 115 height 9
type input "REVIEW: Legal Manager Position"
click at [106, 39] on link "Save" at bounding box center [112, 41] width 12 height 8
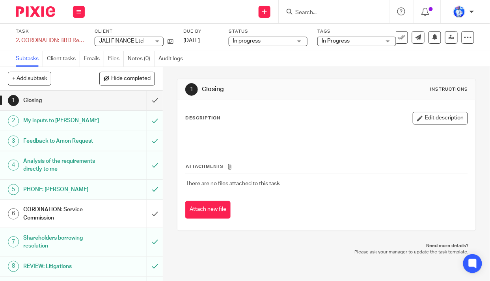
click at [22, 39] on div "2. CORDINATION: BRD Requirements Save 2. CORDINATION: BRD Requirements" at bounding box center [50, 41] width 69 height 8
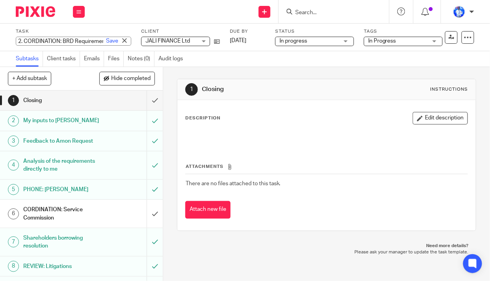
click at [25, 41] on input "2. CORDINATION: BRD Requirements" at bounding box center [73, 41] width 115 height 9
type input "CORDINATION: BRD Requirements"
click at [106, 41] on link "Save" at bounding box center [112, 41] width 12 height 8
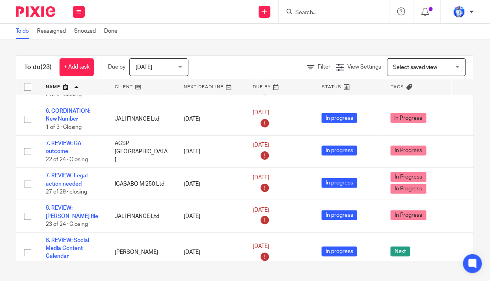
scroll to position [250, 0]
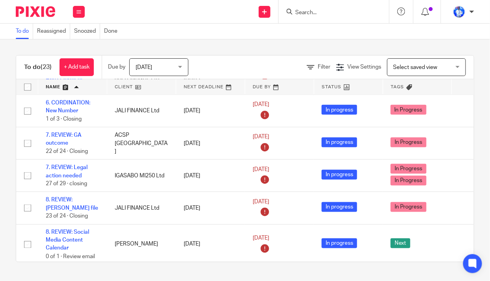
drag, startPoint x: 70, startPoint y: 239, endPoint x: 5, endPoint y: 229, distance: 65.8
click at [5, 229] on div "To do (23) + Add task Due by [DATE] [DATE] [DATE] [DATE] This week Next week Th…" at bounding box center [245, 158] width 490 height 238
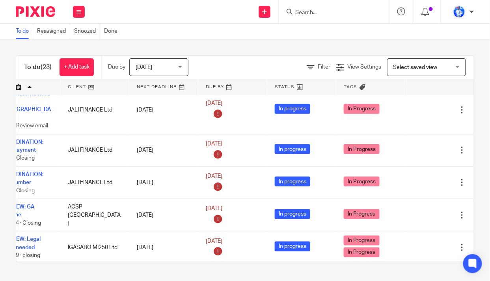
scroll to position [179, 63]
click at [444, 182] on div at bounding box center [448, 183] width 8 height 8
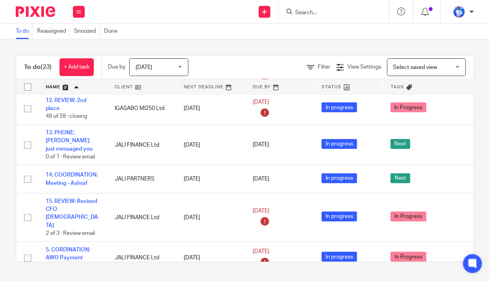
scroll to position [0, 0]
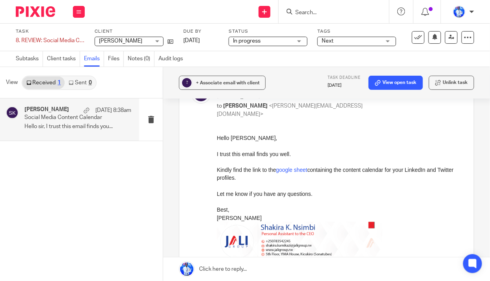
scroll to position [107, 0]
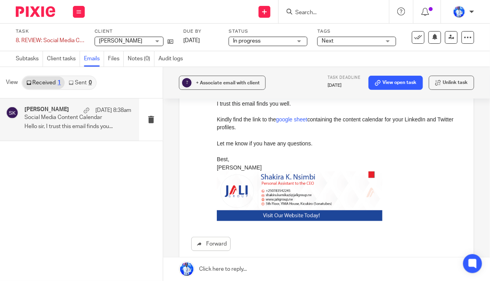
click at [292, 122] on link "google sheet" at bounding box center [291, 119] width 31 height 6
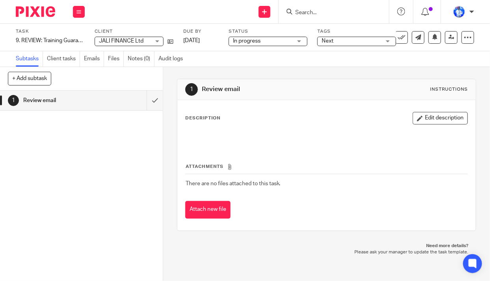
click at [93, 59] on link "Emails" at bounding box center [94, 58] width 20 height 15
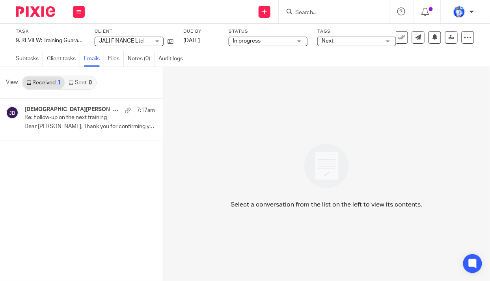
click at [59, 117] on p "Re: Follow-up on the next training" at bounding box center [76, 117] width 104 height 7
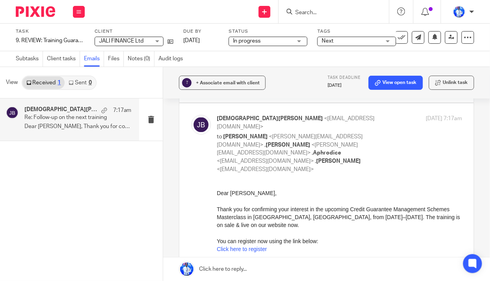
scroll to position [429, 0]
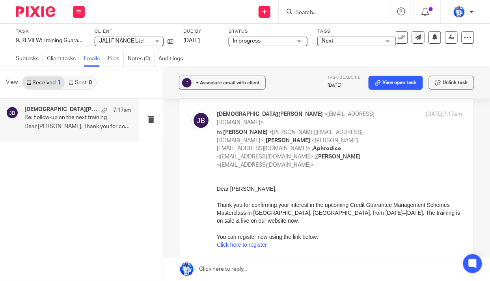
click at [401, 36] on button at bounding box center [401, 37] width 13 height 13
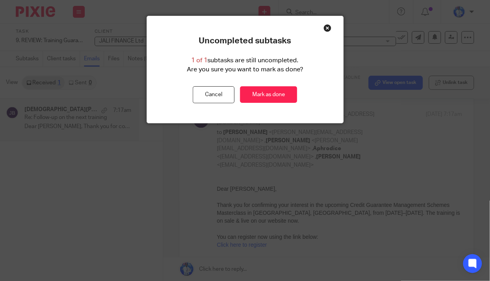
click at [275, 93] on link "Mark as done" at bounding box center [268, 94] width 57 height 17
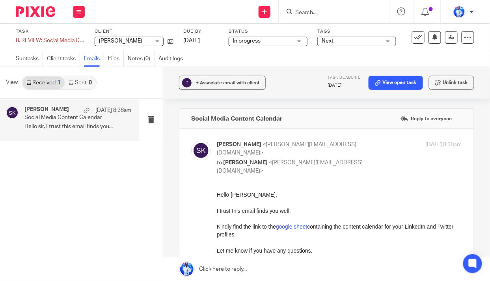
scroll to position [107, 0]
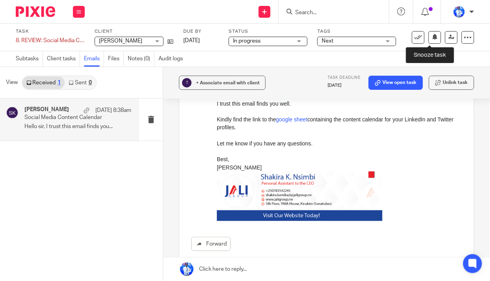
click at [432, 38] on icon at bounding box center [435, 37] width 6 height 6
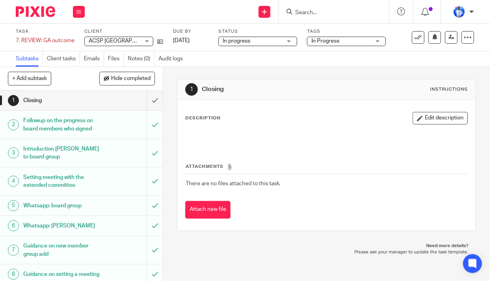
click at [22, 39] on div "7. REVIEW: GA outcome Save 7. REVIEW: GA outcome" at bounding box center [45, 41] width 59 height 8
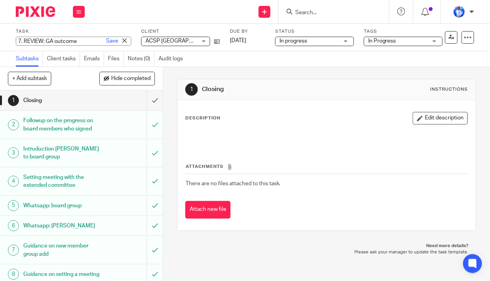
click at [24, 41] on input "7. REVIEW: GA outcome" at bounding box center [73, 41] width 115 height 9
type input "REVIEW: GA outcome"
click at [106, 41] on link "Save" at bounding box center [112, 41] width 12 height 8
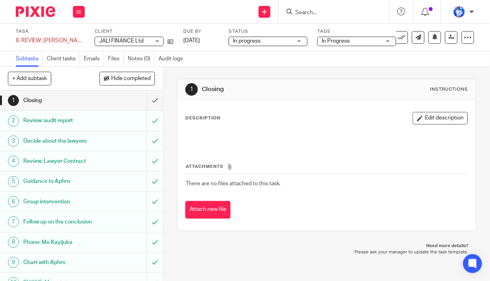
click at [23, 38] on div "8. REVIEW: [PERSON_NAME] file Save 8. REVIEW: [PERSON_NAME] file" at bounding box center [50, 41] width 69 height 8
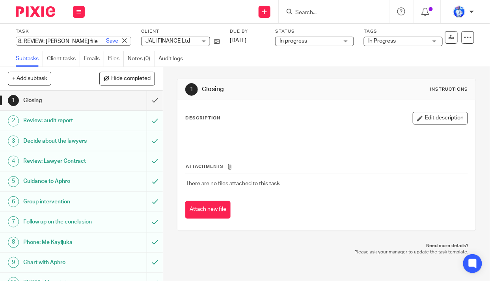
click at [25, 39] on input "8. REVIEW: [PERSON_NAME] file" at bounding box center [73, 41] width 115 height 9
type input "REVIEW: [PERSON_NAME] file"
click at [106, 43] on link "Save" at bounding box center [112, 41] width 12 height 8
